Goal: Task Accomplishment & Management: Use online tool/utility

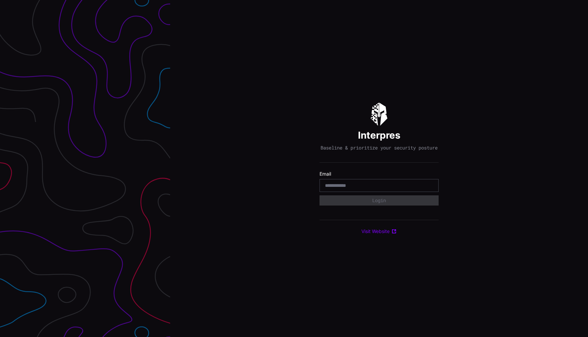
click at [379, 192] on div at bounding box center [378, 185] width 119 height 13
click at [376, 189] on input "email" at bounding box center [379, 186] width 108 height 6
click at [390, 204] on button "Login" at bounding box center [378, 201] width 119 height 10
click at [388, 186] on input "**********" at bounding box center [379, 186] width 108 height 6
type input "**********"
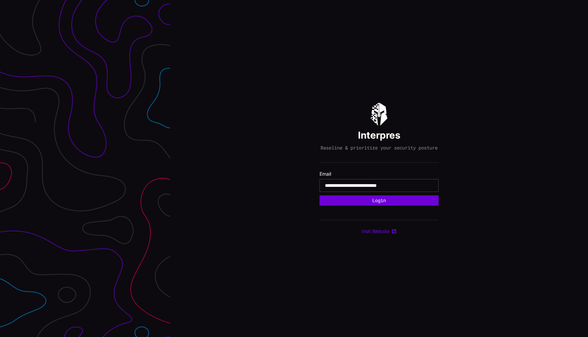
click at [392, 206] on button "Login" at bounding box center [378, 201] width 119 height 10
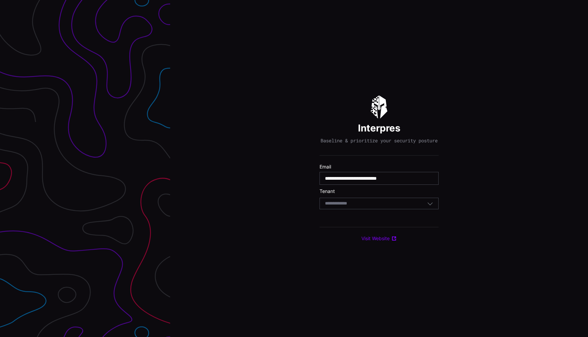
click at [392, 206] on div "Select Tenant" at bounding box center [376, 204] width 102 height 6
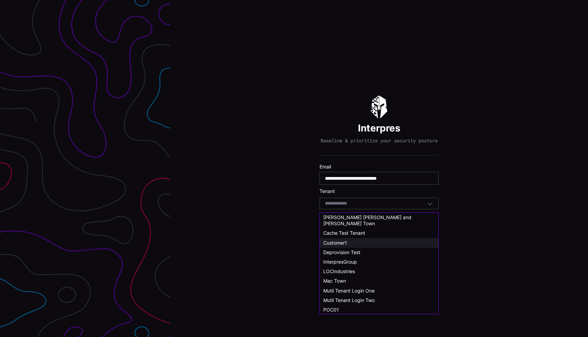
click at [360, 238] on div "Customer1" at bounding box center [379, 243] width 118 height 10
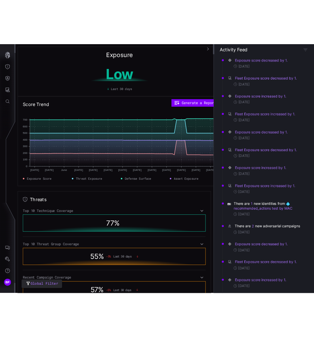
scroll to position [317, 0]
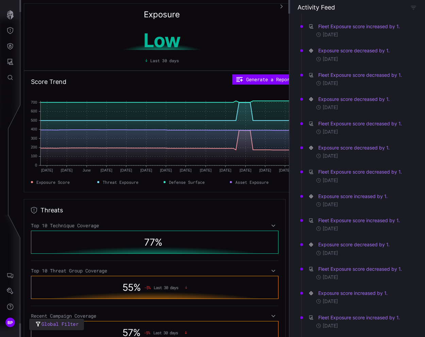
click at [425, 186] on div "Exposure score decreased by 1. 1 day ago Fleet Exposure score decreased by 1. 1…" at bounding box center [357, 176] width 136 height 324
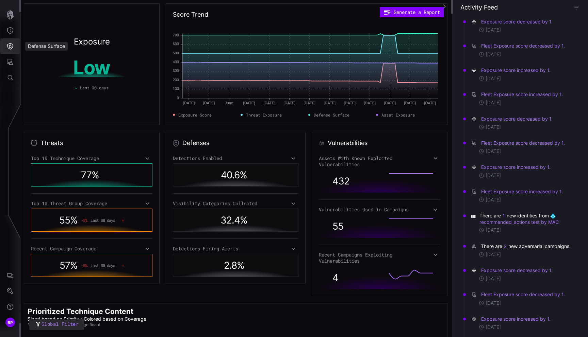
click at [12, 41] on button "Defense Surface" at bounding box center [10, 46] width 20 height 16
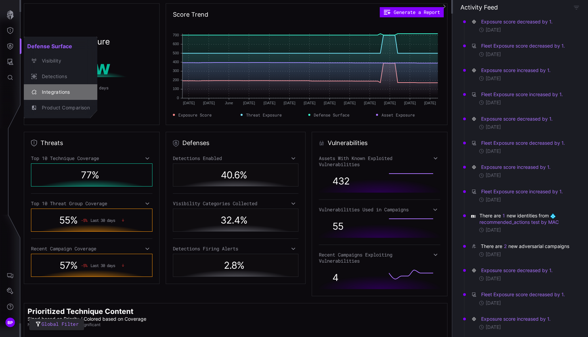
click at [66, 89] on div "Integrations" at bounding box center [63, 92] width 51 height 9
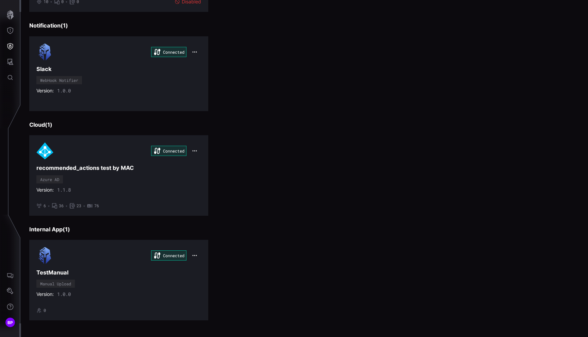
scroll to position [861, 0]
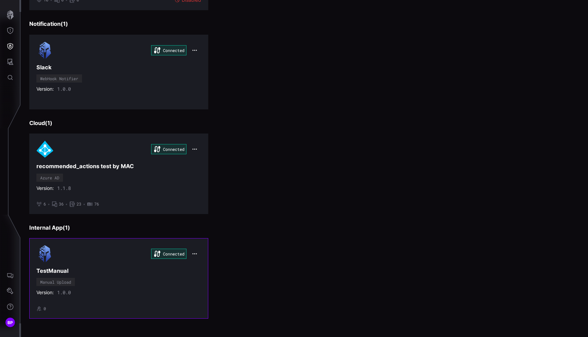
click at [124, 271] on h3 "TestManual" at bounding box center [118, 271] width 165 height 7
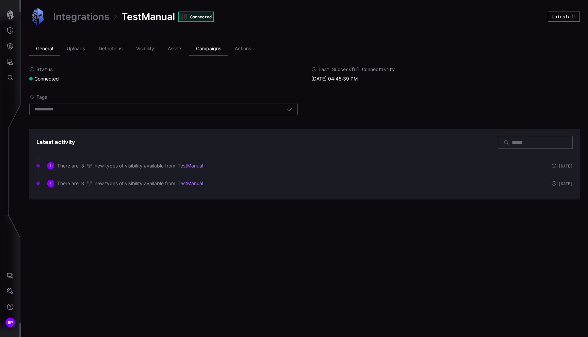
click at [210, 47] on li "Campaigns" at bounding box center [208, 49] width 39 height 14
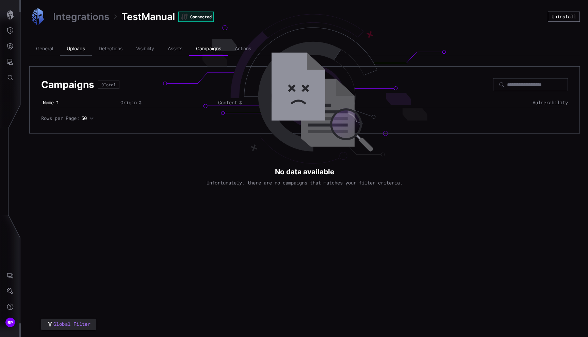
click at [84, 48] on li "Uploads" at bounding box center [76, 49] width 32 height 14
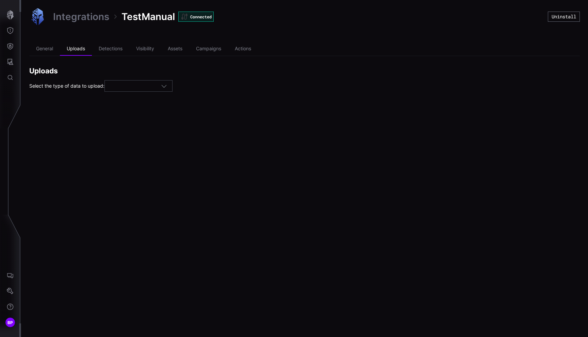
click at [150, 85] on div at bounding box center [135, 86] width 51 height 6
click at [137, 115] on div "Detections" at bounding box center [141, 116] width 61 height 6
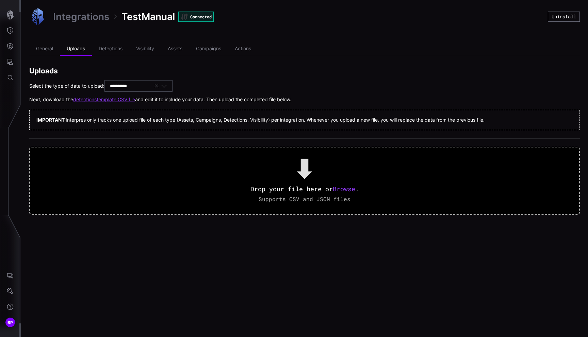
click at [136, 83] on div "**********" at bounding box center [123, 86] width 27 height 6
click at [131, 104] on span "Campaigns" at bounding box center [123, 106] width 25 height 6
type input "*********"
click at [132, 100] on link "campaigns template CSV file" at bounding box center [104, 100] width 63 height 6
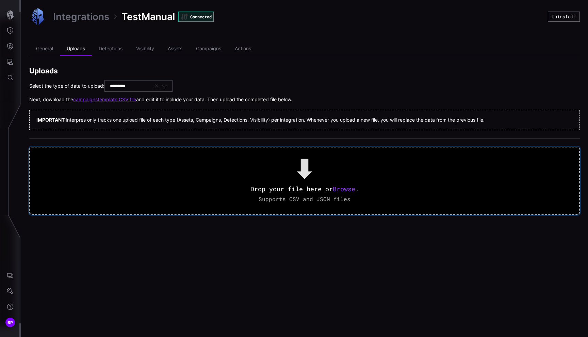
click at [345, 189] on span "Browse" at bounding box center [344, 189] width 22 height 8
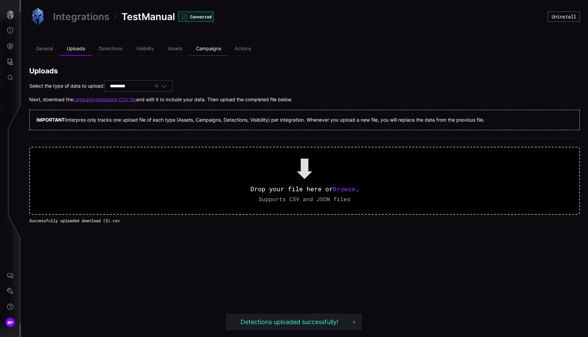
click at [216, 50] on li "Campaigns" at bounding box center [208, 49] width 39 height 14
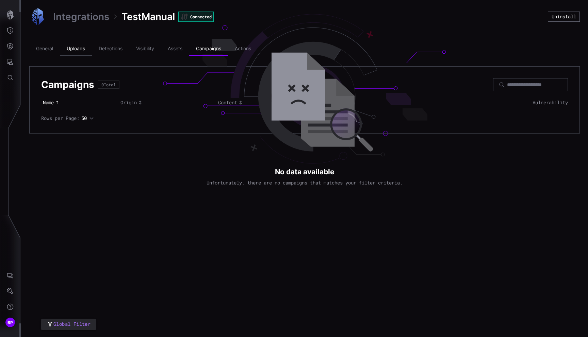
click at [68, 49] on li "Uploads" at bounding box center [76, 49] width 32 height 14
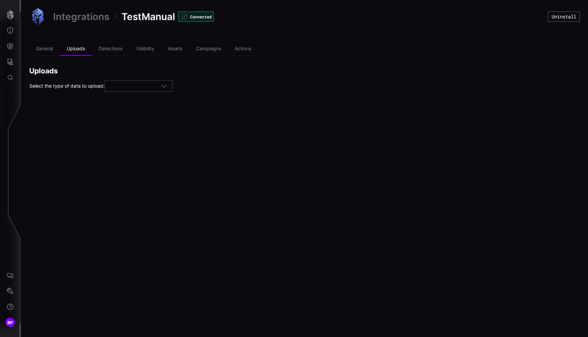
click at [135, 82] on div at bounding box center [138, 86] width 68 height 12
click at [130, 109] on span "Campaigns" at bounding box center [123, 106] width 25 height 6
type input "*********"
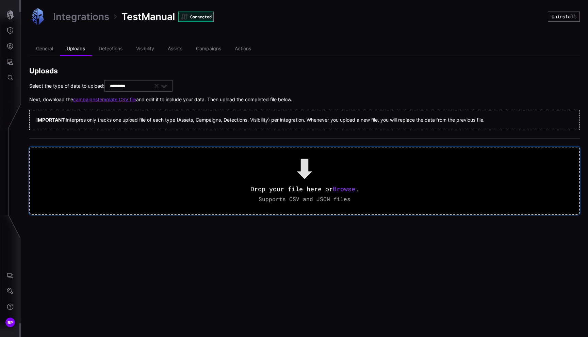
click at [346, 191] on span "Browse" at bounding box center [344, 189] width 22 height 8
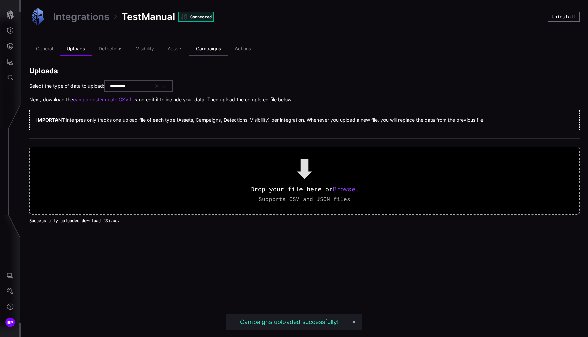
click at [208, 45] on li "Campaigns" at bounding box center [208, 49] width 39 height 14
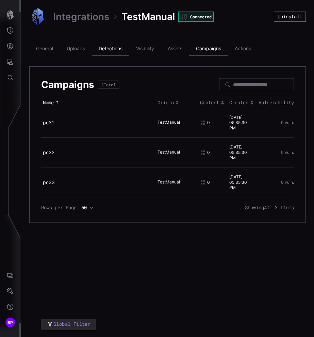
click at [124, 51] on li "Detections" at bounding box center [110, 49] width 37 height 14
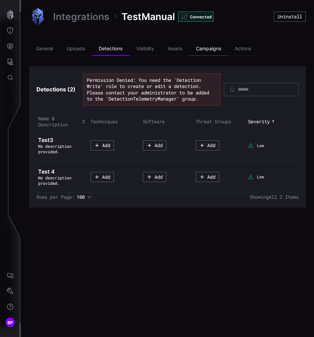
click at [201, 46] on li "Campaigns" at bounding box center [208, 49] width 39 height 14
